Goal: Task Accomplishment & Management: Use online tool/utility

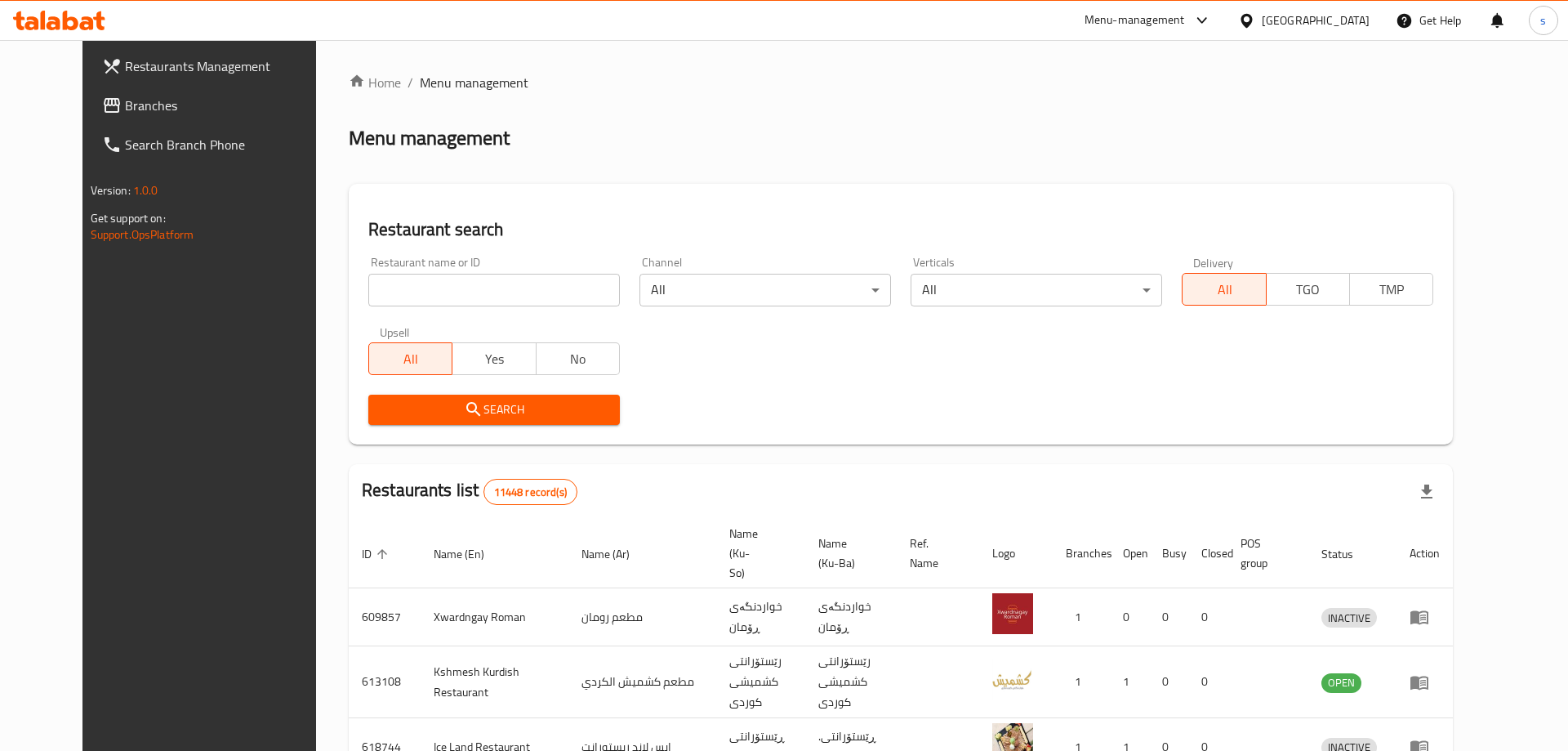
click at [369, 302] on div at bounding box center [784, 375] width 1568 height 751
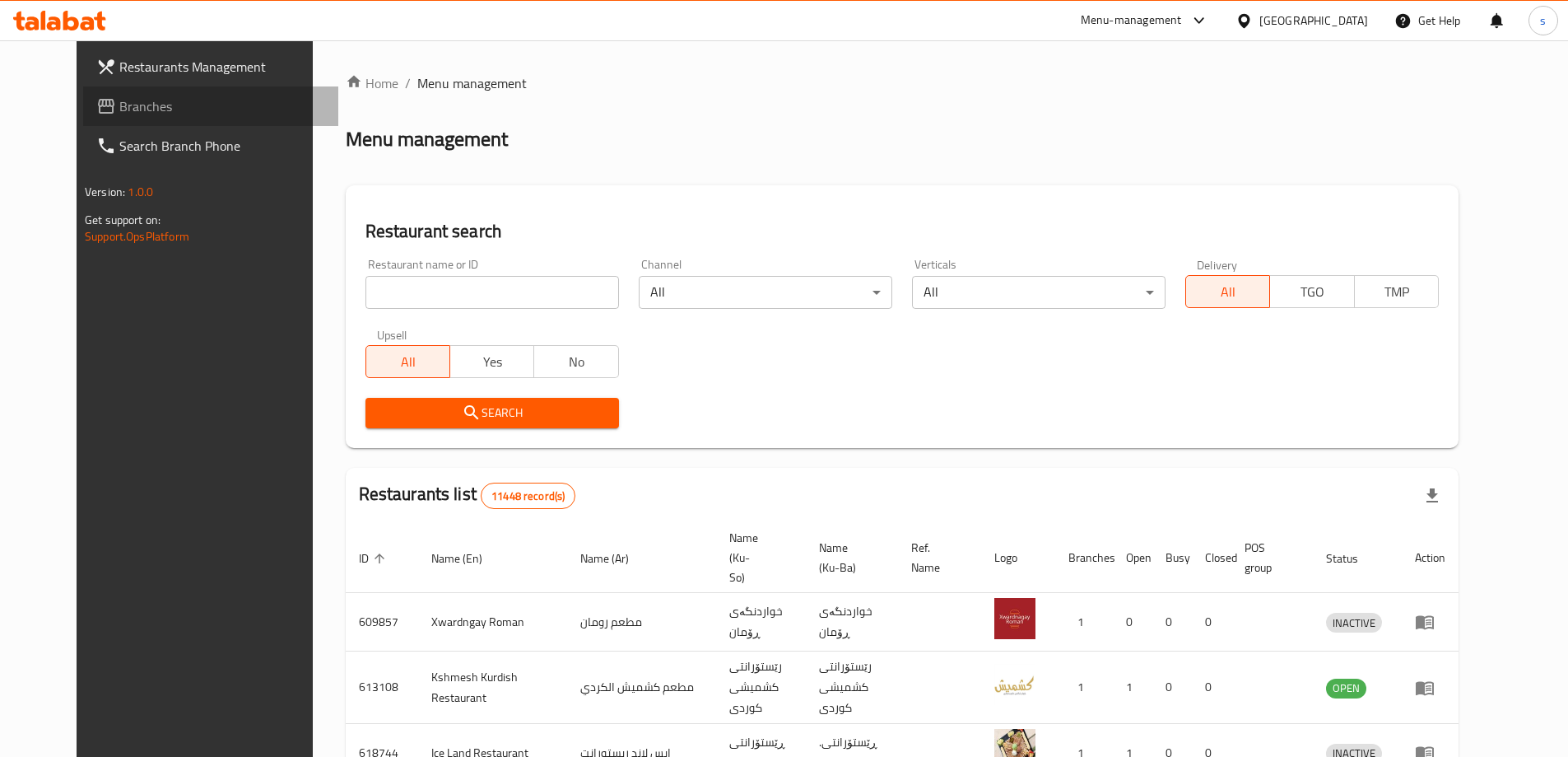
click at [119, 102] on span "Branches" at bounding box center [222, 106] width 206 height 19
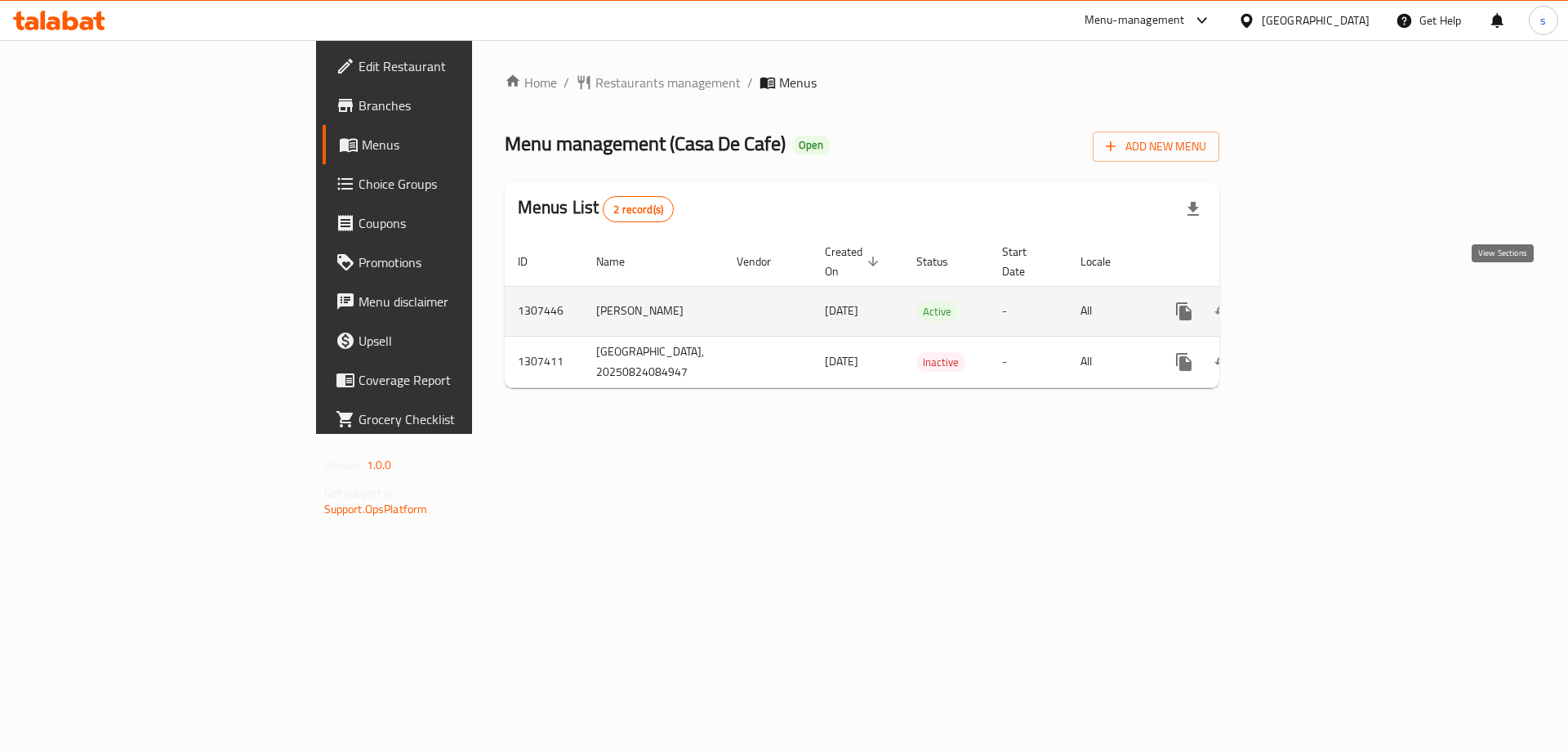
click at [1311, 302] on icon "enhanced table" at bounding box center [1302, 311] width 19 height 19
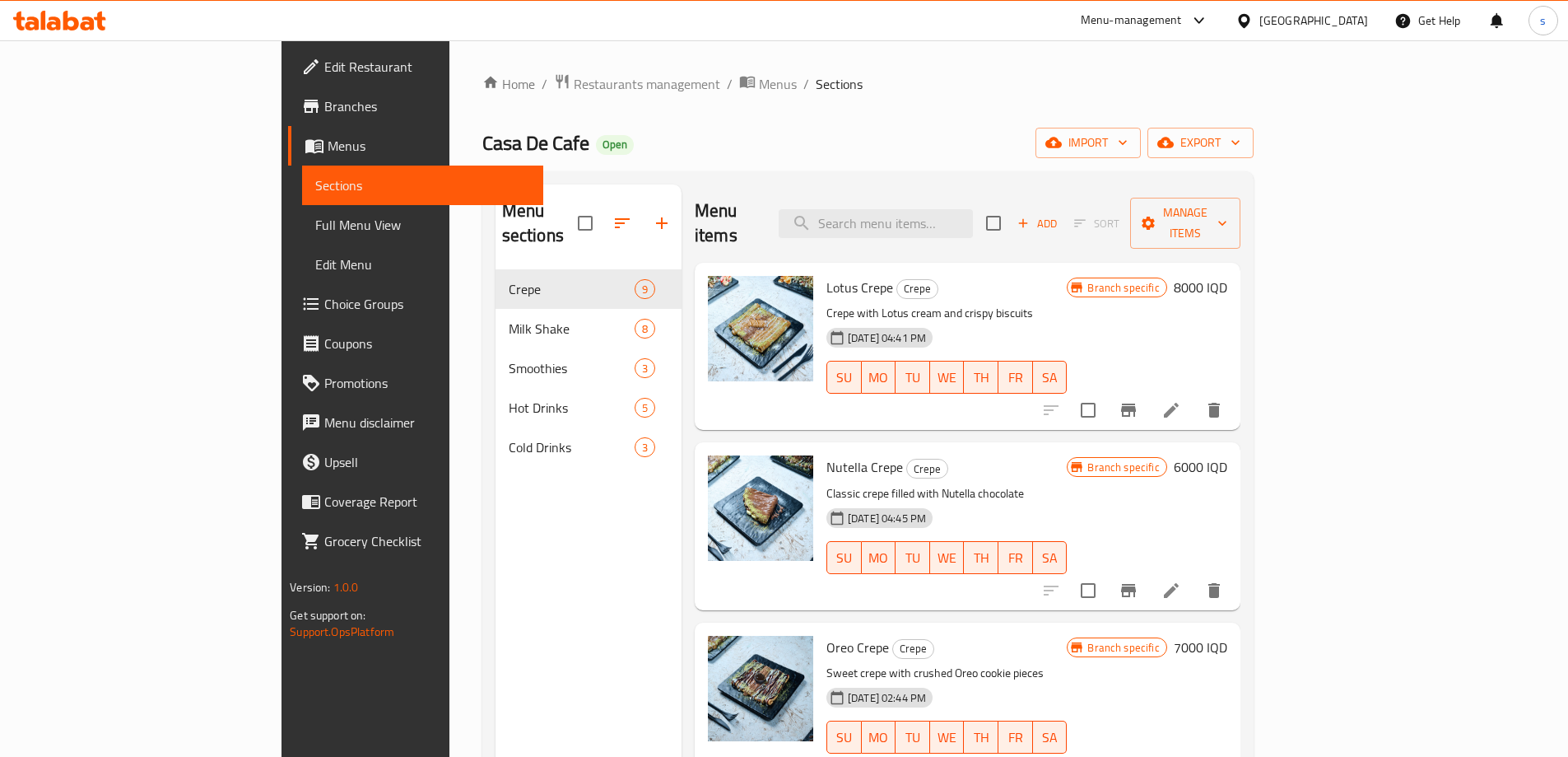
click at [315, 232] on span "Full Menu View" at bounding box center [422, 224] width 215 height 19
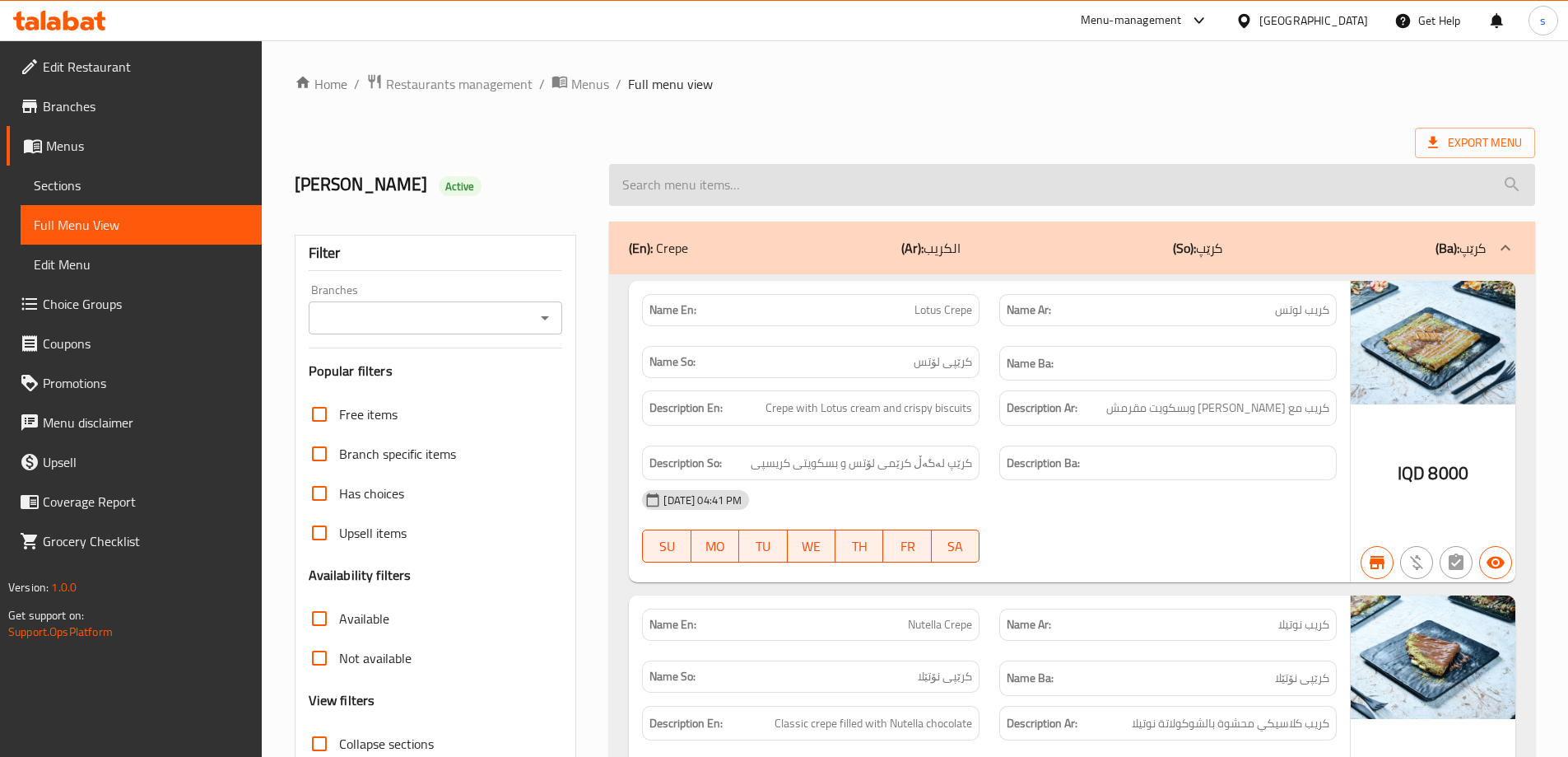
click at [723, 189] on input "search" at bounding box center [1072, 185] width 926 height 42
paste input "Iced Latte"
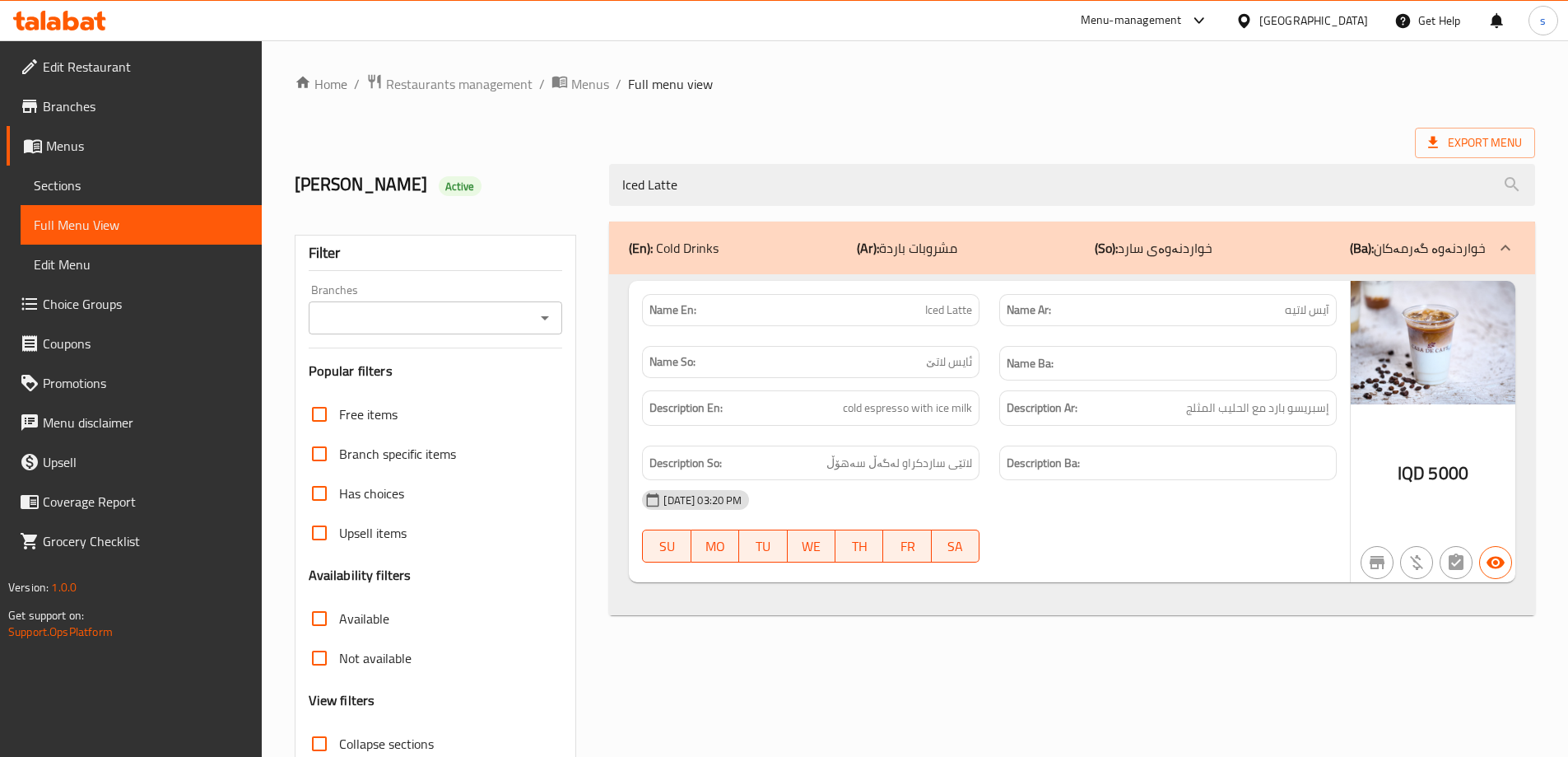
click at [551, 322] on icon "Open" at bounding box center [545, 318] width 19 height 19
type input "Iced Latte"
click at [542, 310] on icon "Close" at bounding box center [545, 318] width 19 height 19
click at [552, 312] on icon "Open" at bounding box center [545, 318] width 19 height 19
click at [500, 272] on div "Filter Branches Branches Popular filters Free items Branch specific items Has c…" at bounding box center [435, 538] width 283 height 608
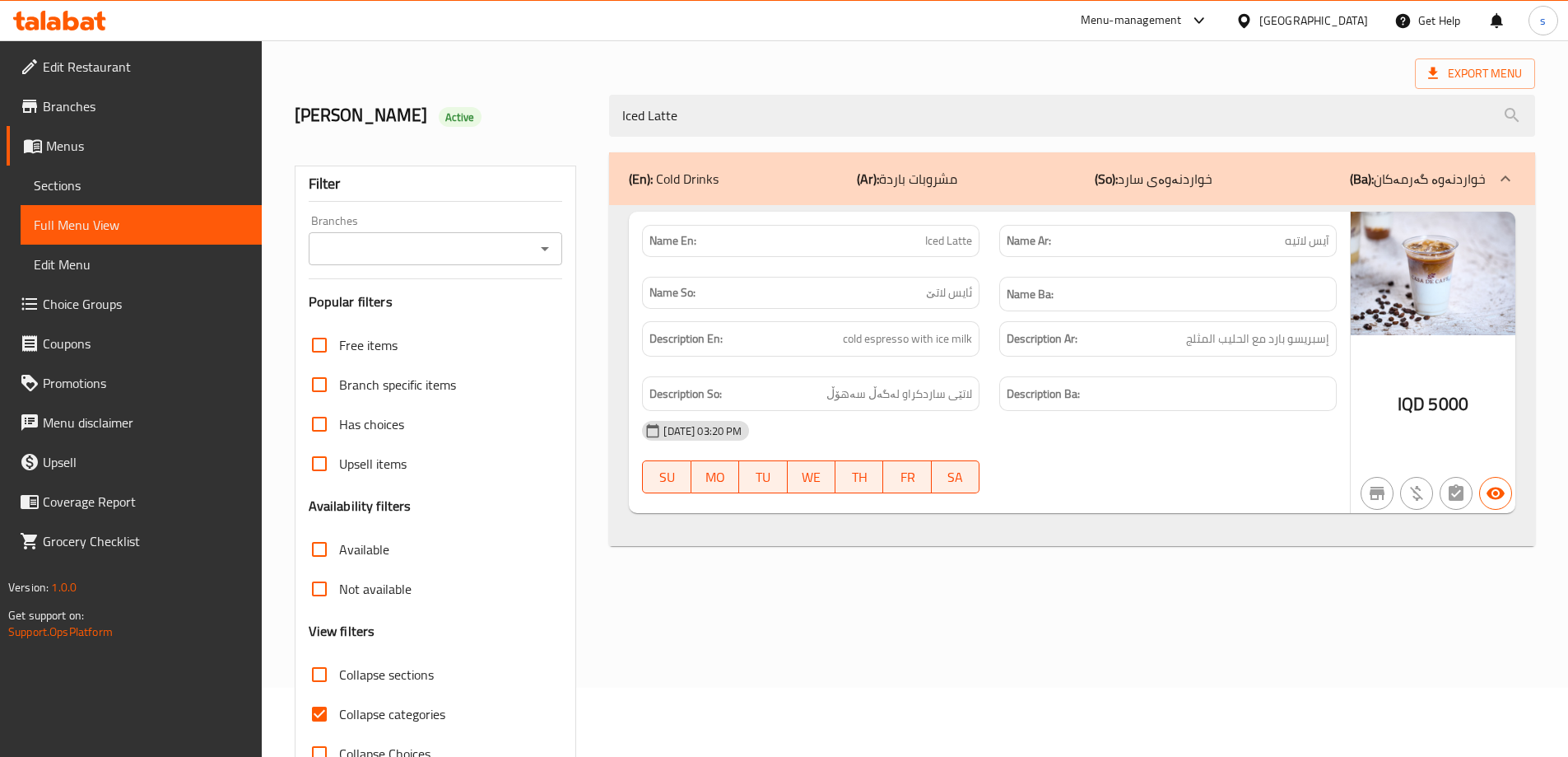
scroll to position [120, 0]
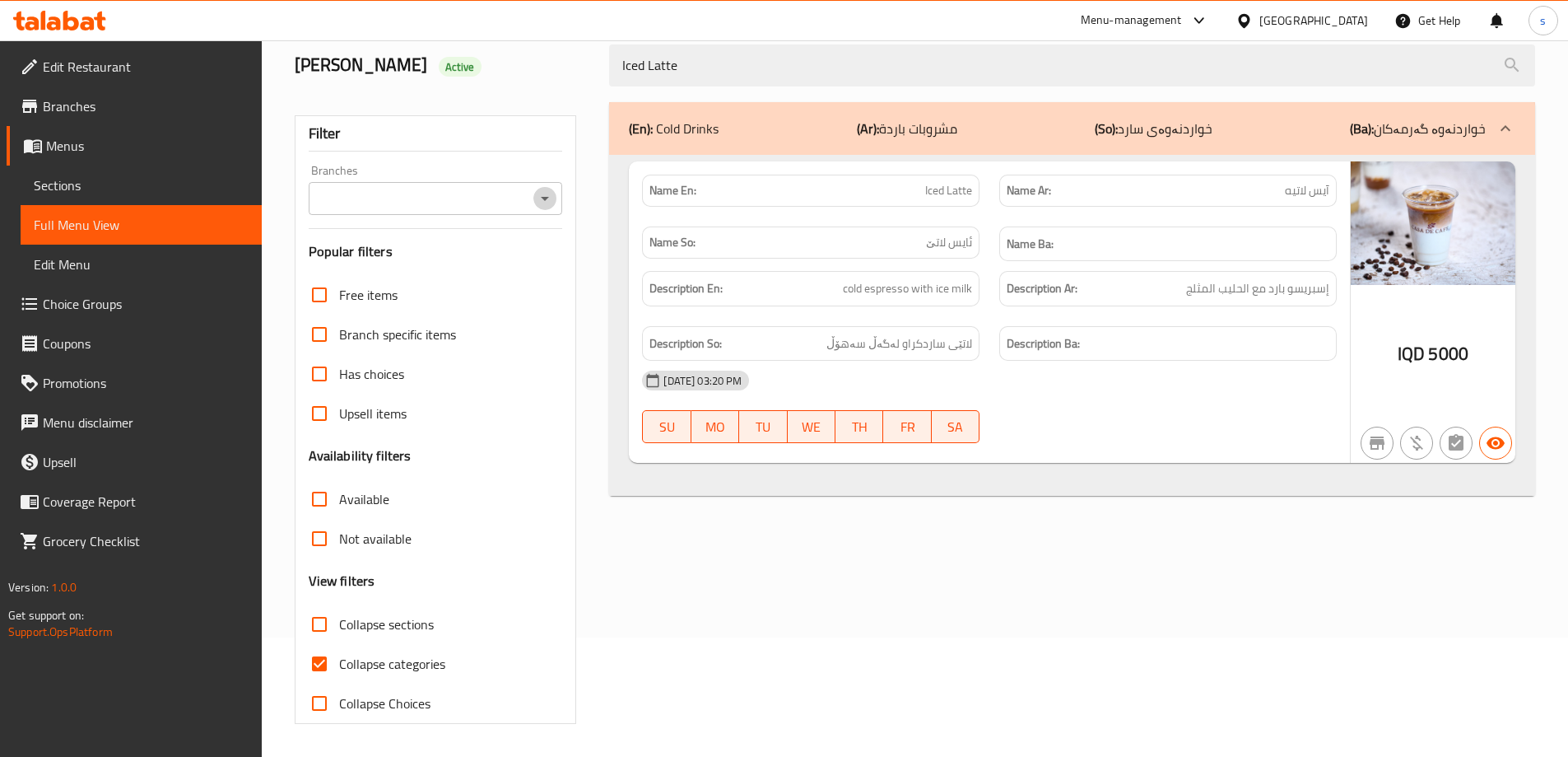
click at [541, 194] on icon "Open" at bounding box center [545, 198] width 19 height 19
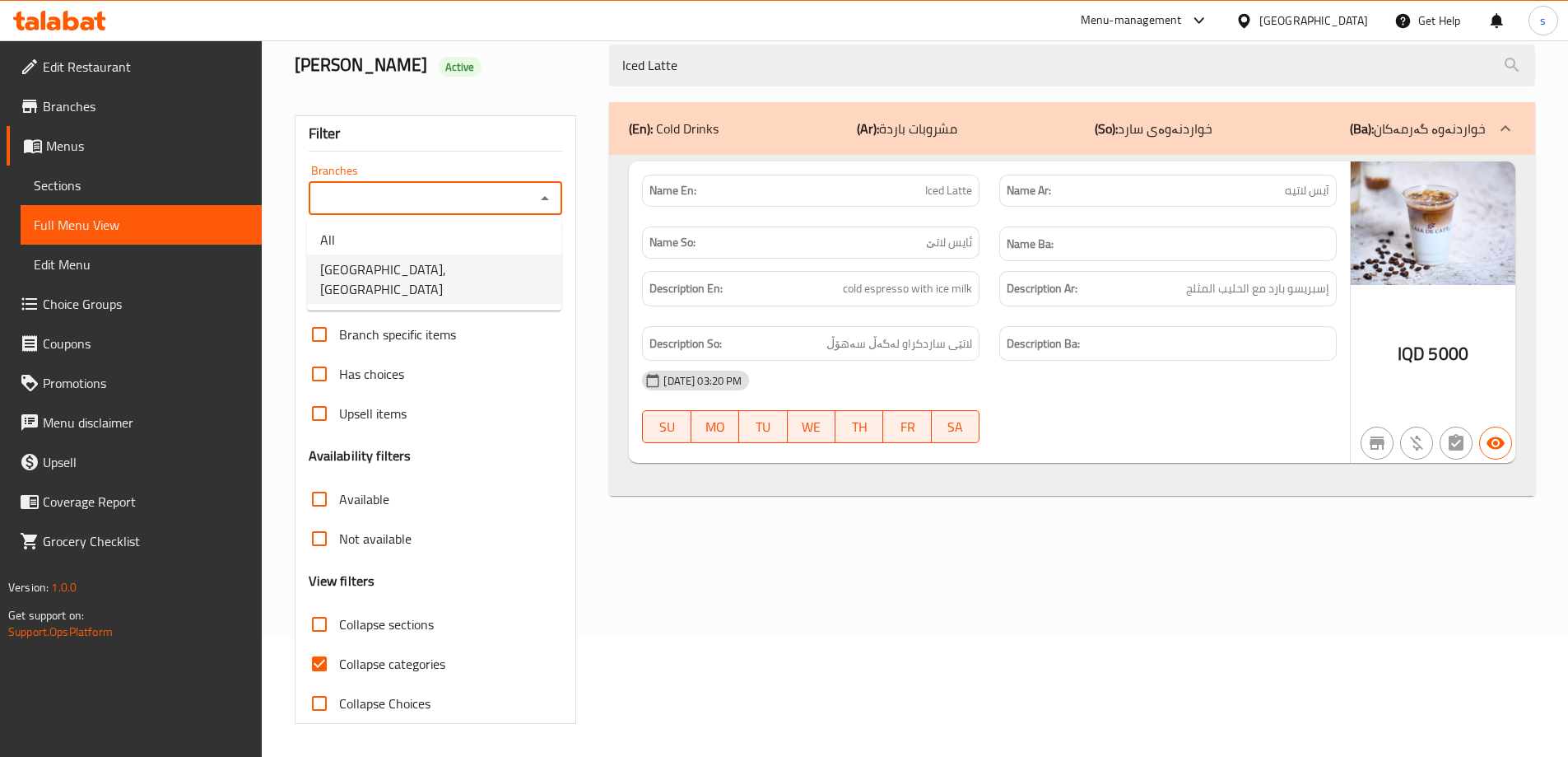
click at [414, 268] on span "[GEOGRAPHIC_DATA], [GEOGRAPHIC_DATA]" at bounding box center [434, 279] width 228 height 40
type input "[GEOGRAPHIC_DATA], [GEOGRAPHIC_DATA]"
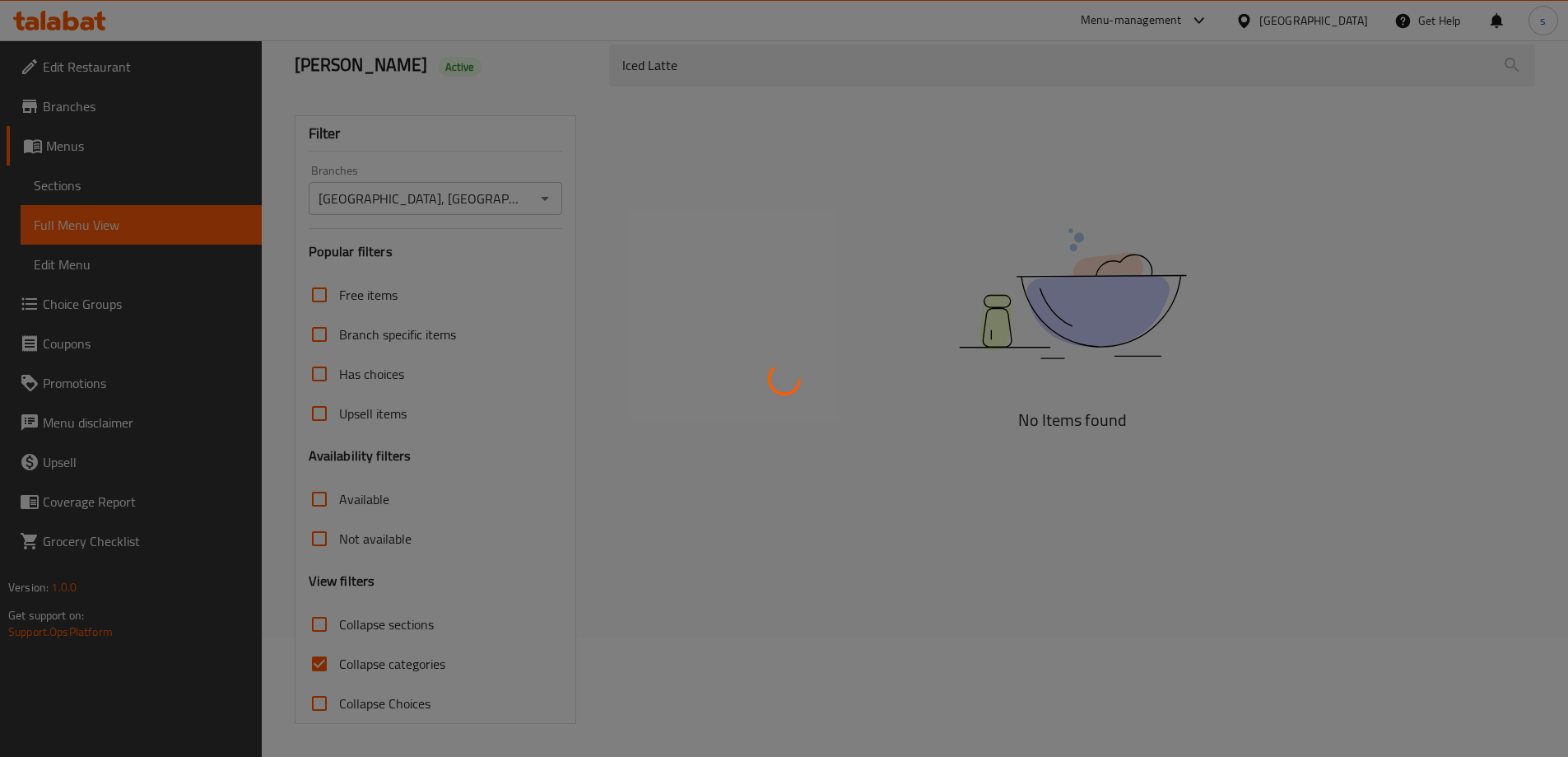
click at [614, 202] on div at bounding box center [784, 378] width 1568 height 757
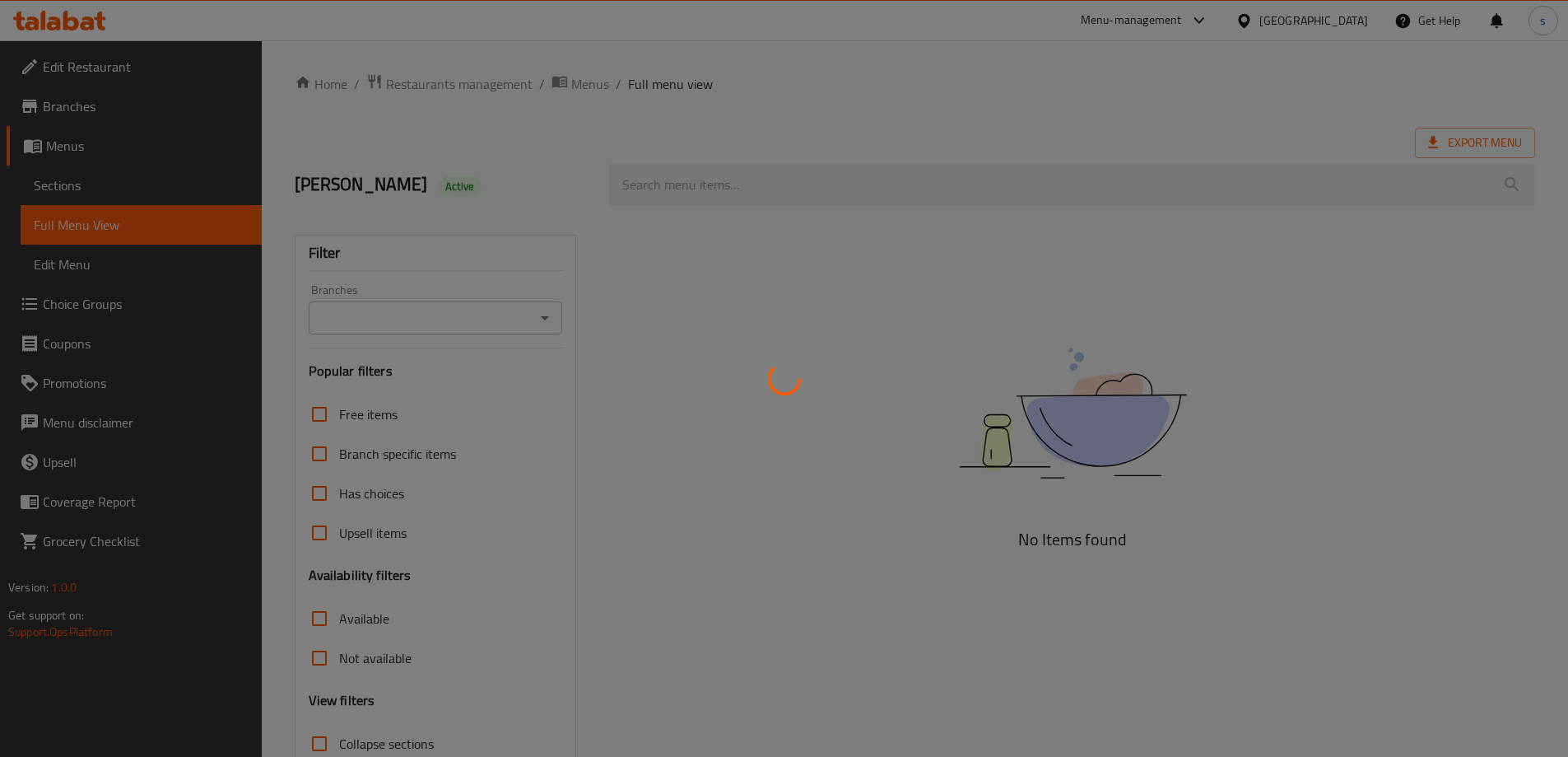
click at [671, 177] on div at bounding box center [784, 378] width 1568 height 757
click at [672, 177] on div at bounding box center [784, 378] width 1568 height 757
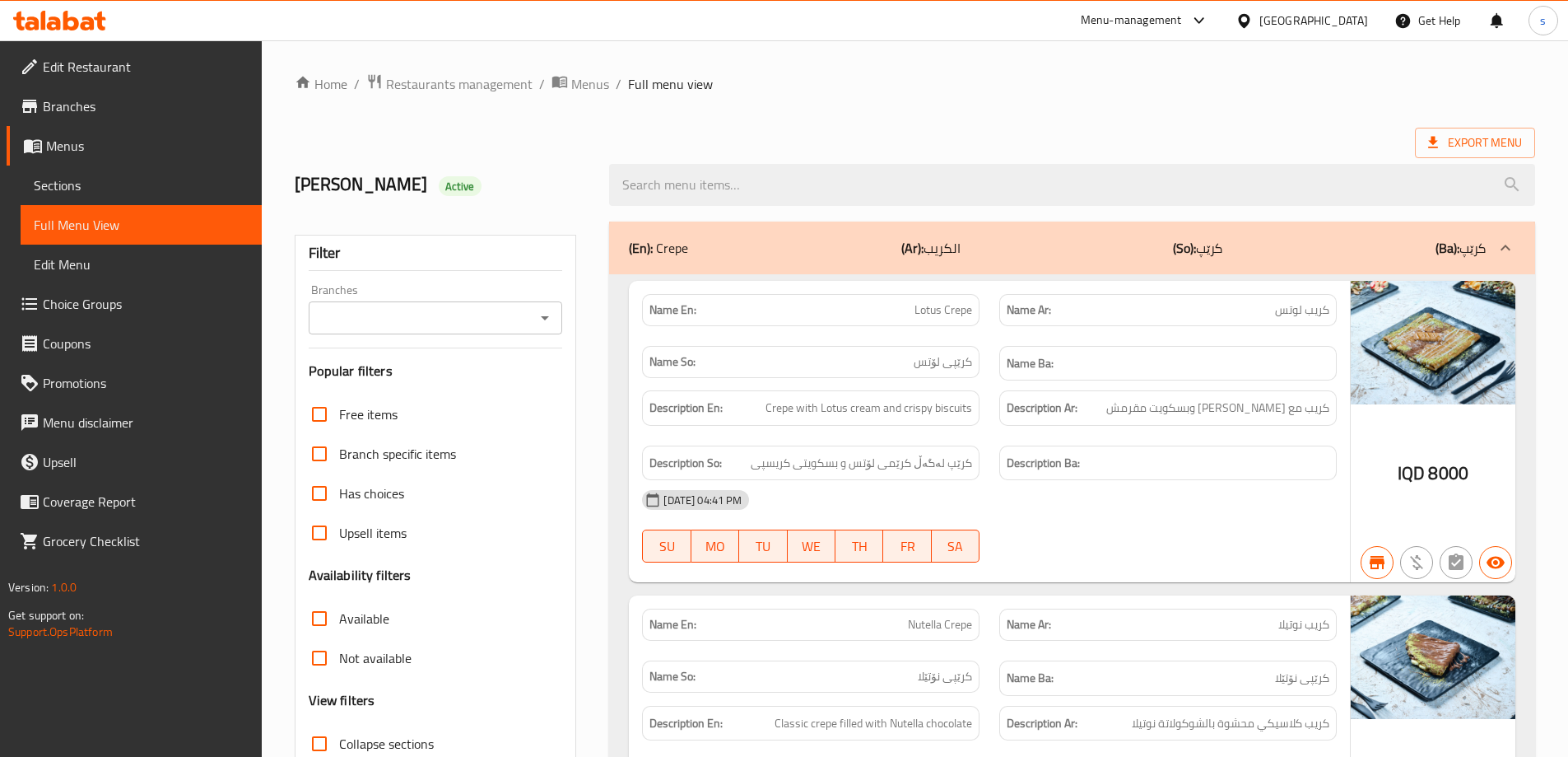
click at [672, 177] on input "search" at bounding box center [1072, 185] width 926 height 42
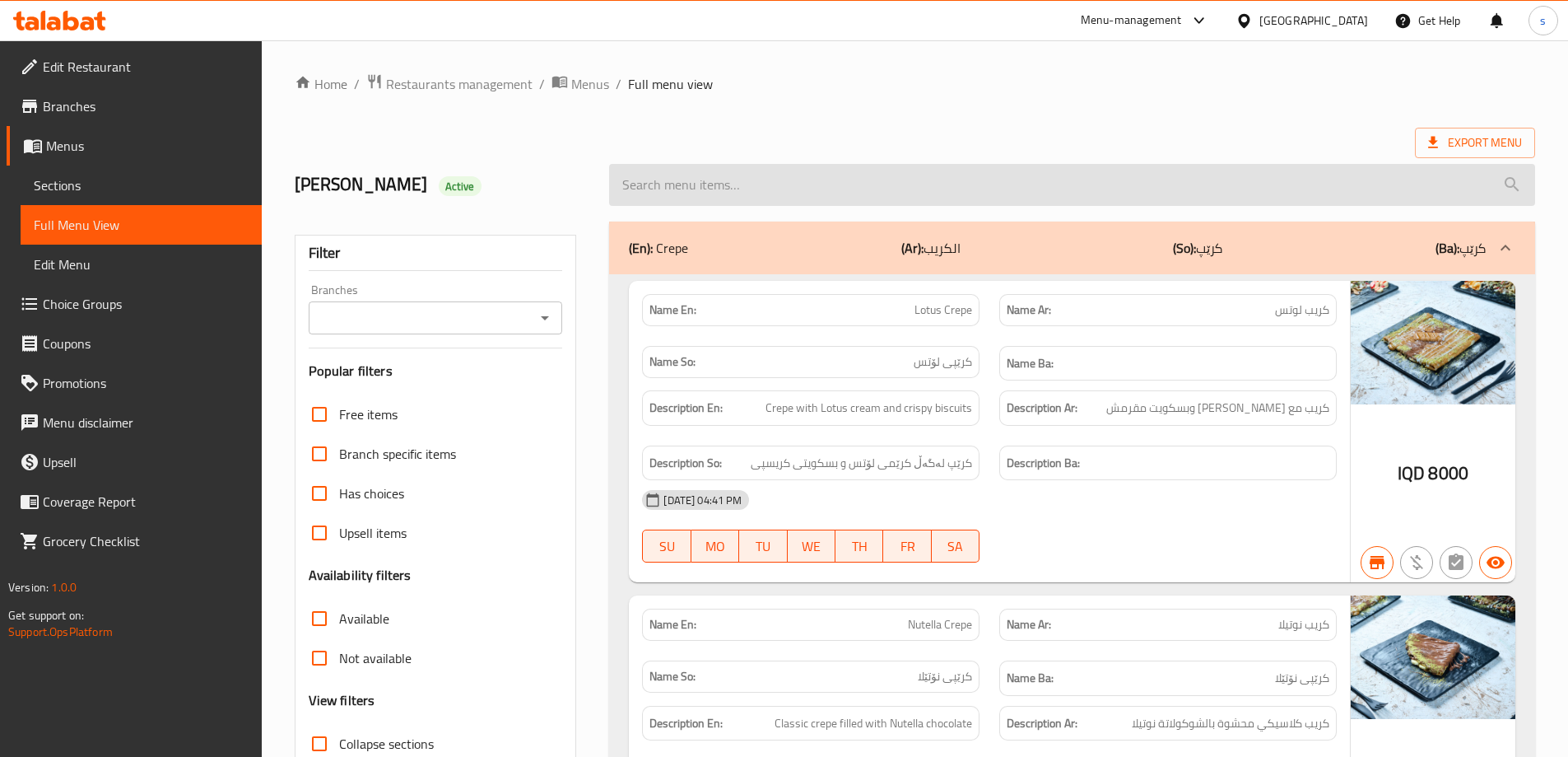
paste input "Iced Latte"
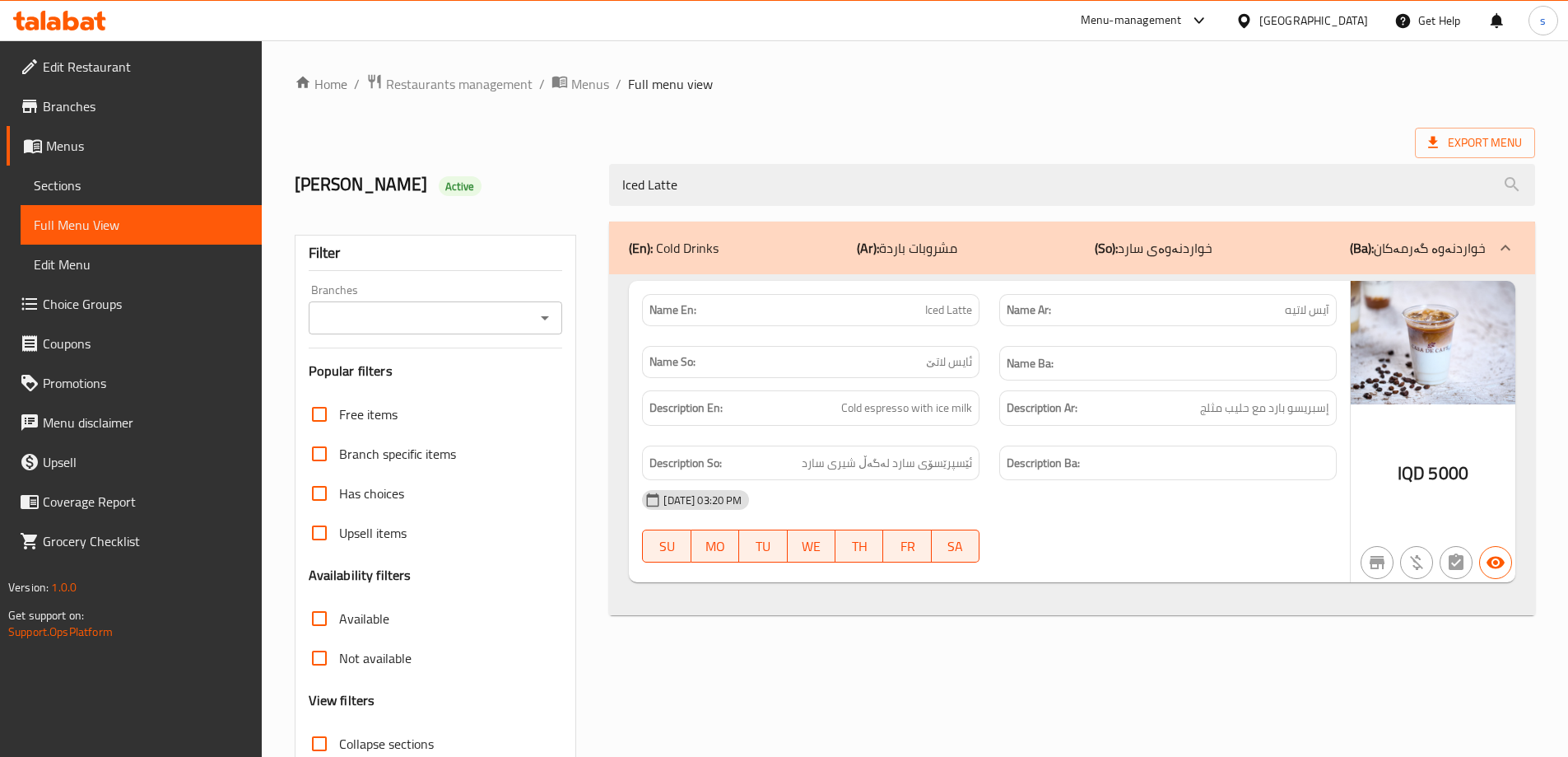
click at [541, 308] on icon "Open" at bounding box center [545, 318] width 19 height 19
type input "Iced Latte"
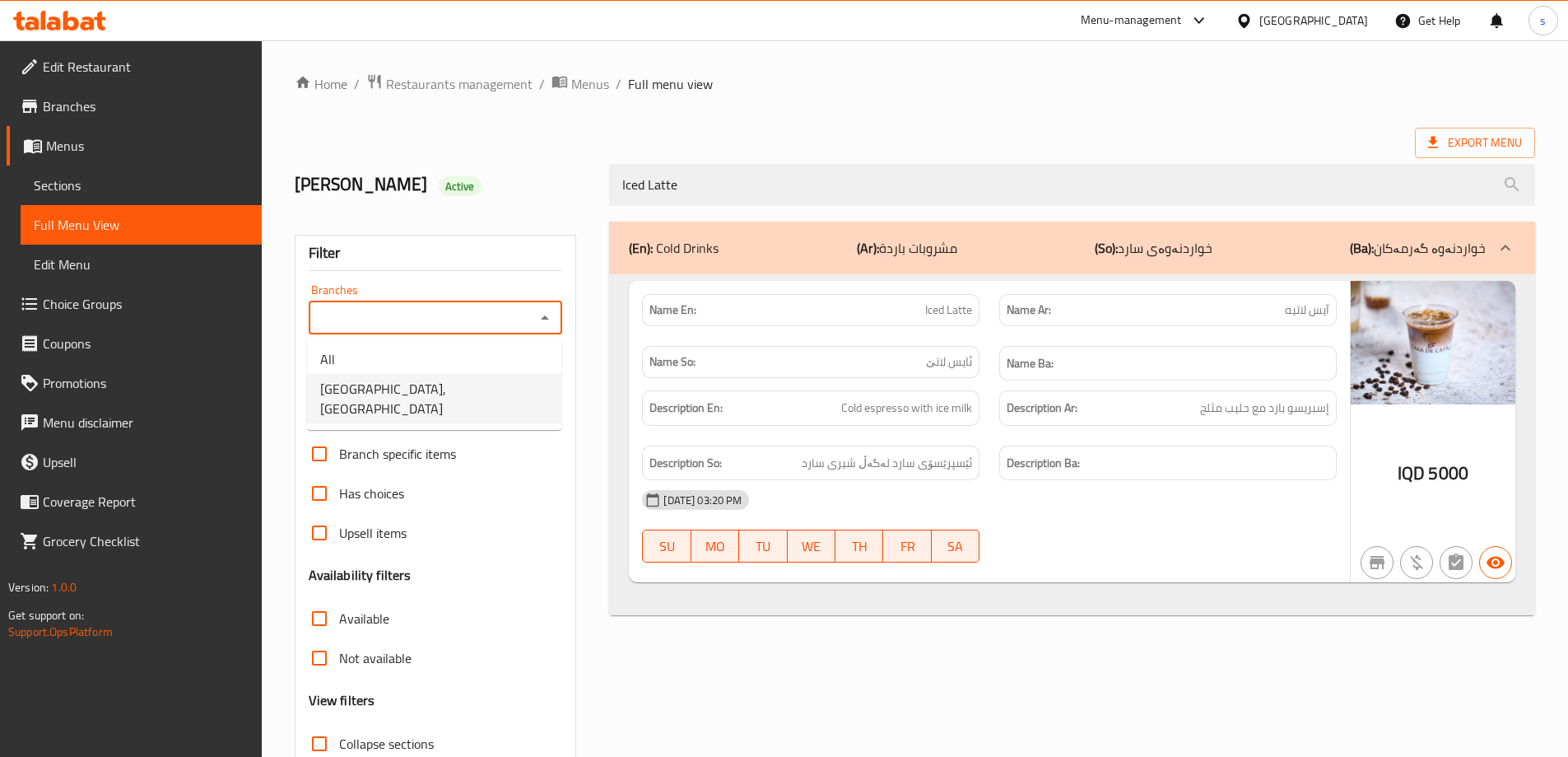
click at [370, 396] on span "[GEOGRAPHIC_DATA], [GEOGRAPHIC_DATA]" at bounding box center [434, 398] width 228 height 40
type input "[GEOGRAPHIC_DATA], [GEOGRAPHIC_DATA]"
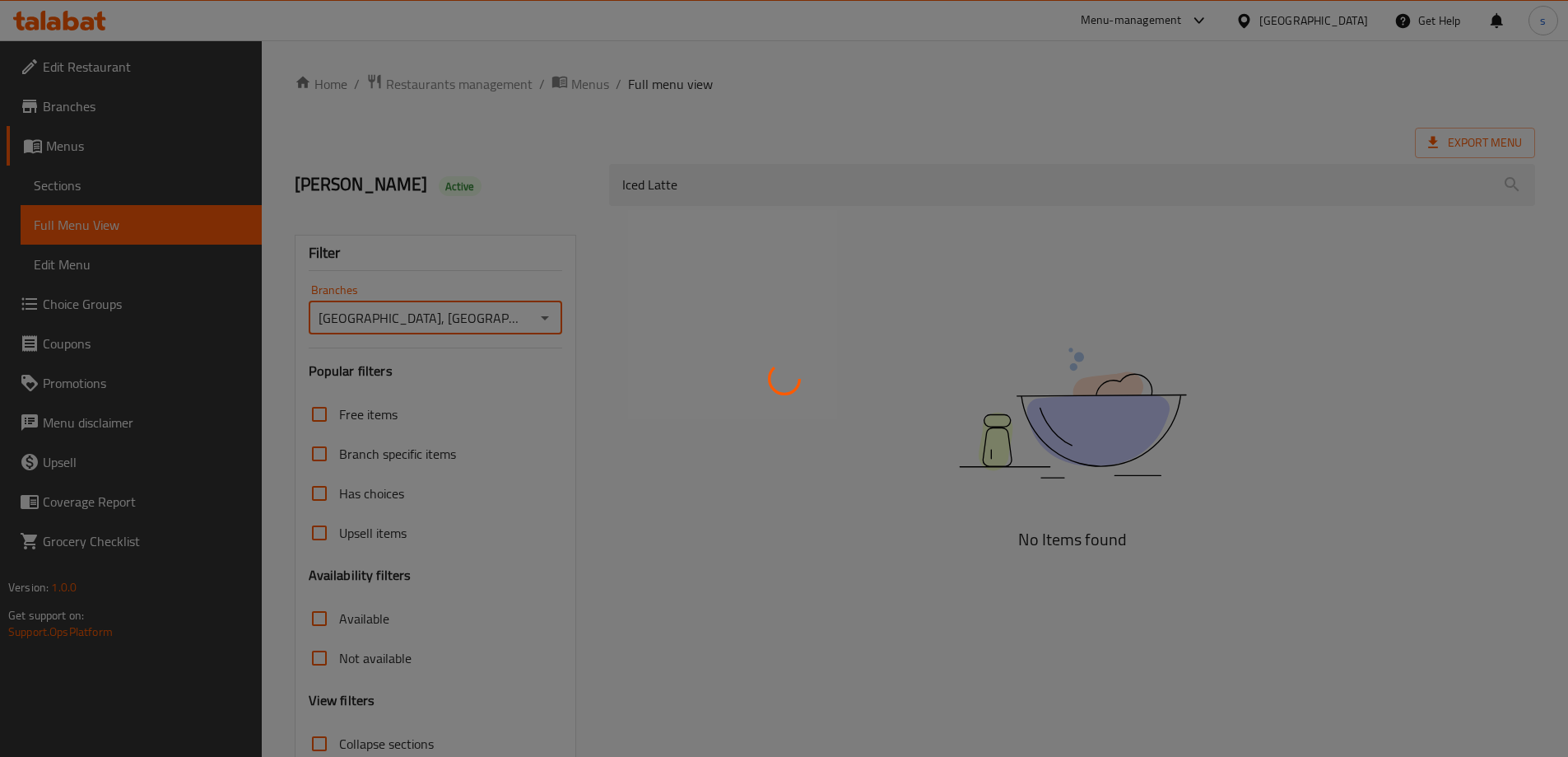
click at [453, 229] on div at bounding box center [784, 378] width 1568 height 757
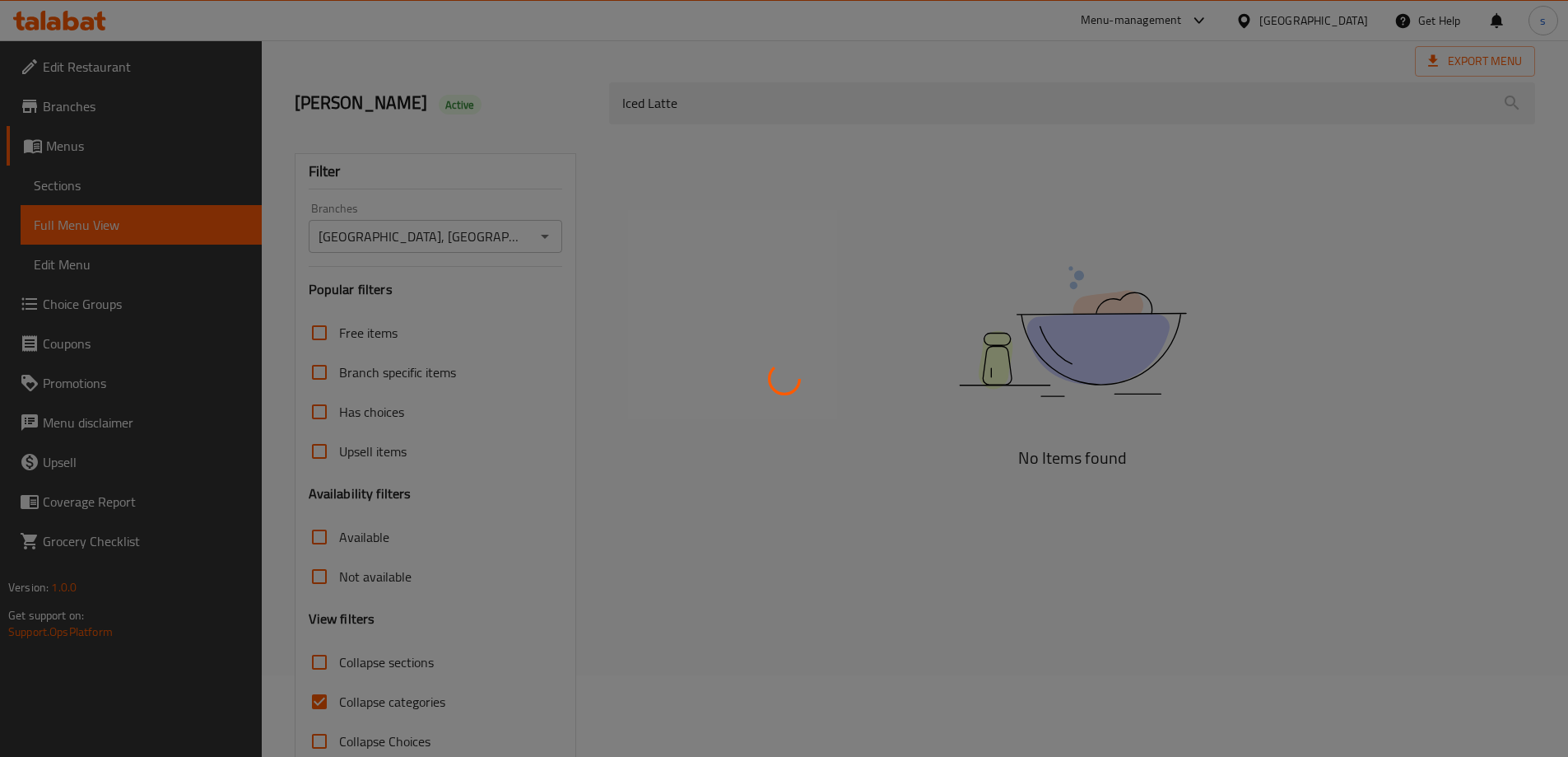
scroll to position [120, 0]
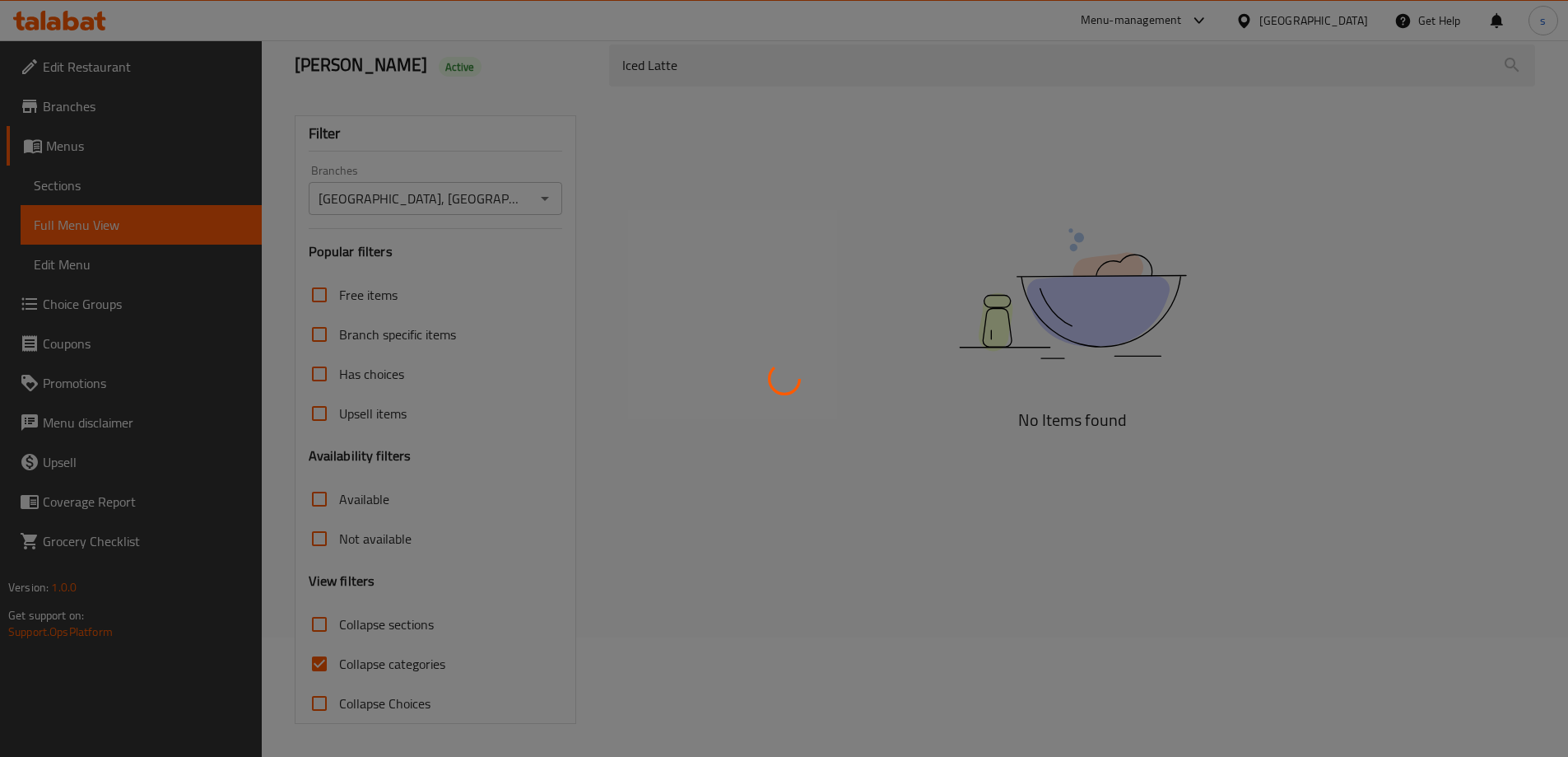
click at [337, 667] on div at bounding box center [784, 378] width 1568 height 757
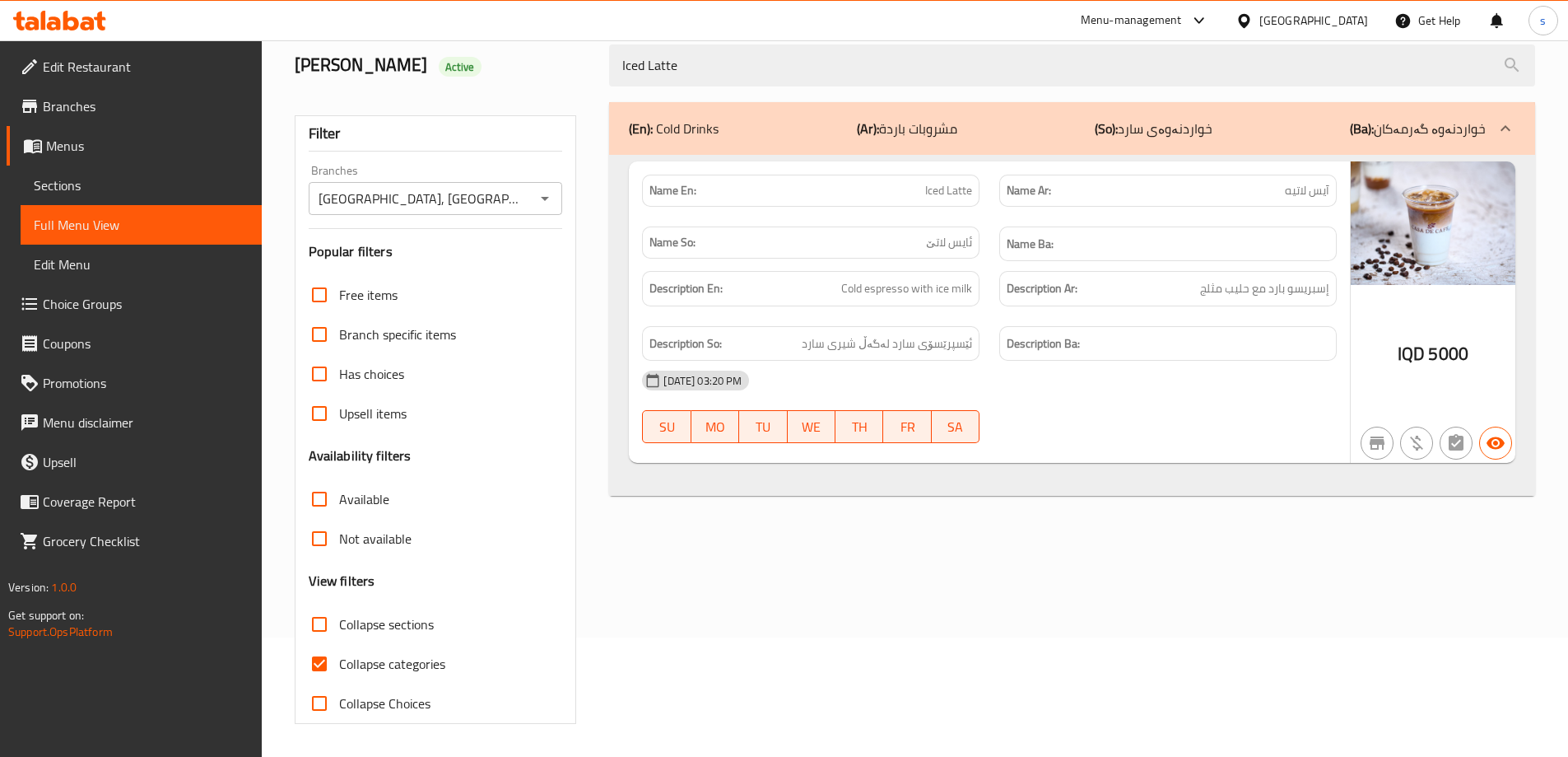
click at [347, 665] on span "Collapse categories" at bounding box center [392, 664] width 106 height 19
click at [339, 665] on input "Collapse categories" at bounding box center [319, 663] width 40 height 40
checkbox input "false"
